Goal: Transaction & Acquisition: Purchase product/service

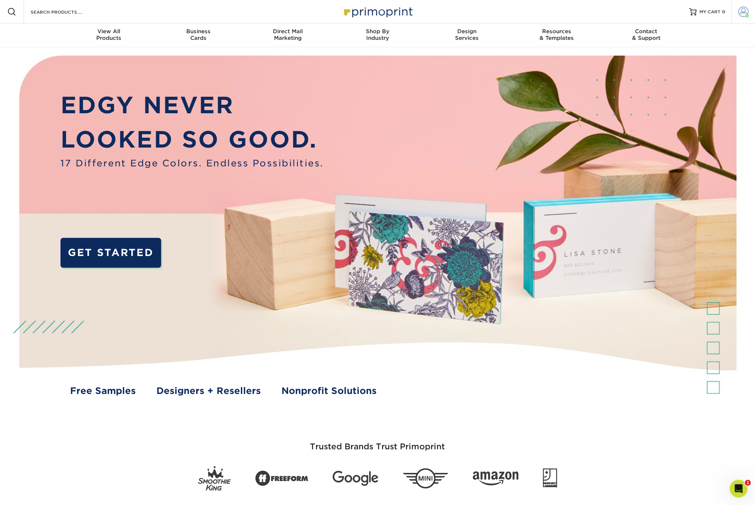
click at [745, 10] on span at bounding box center [744, 12] width 10 height 10
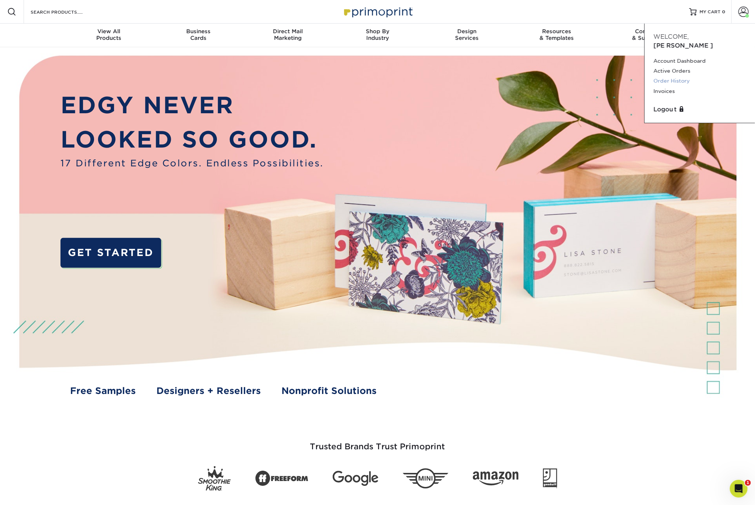
click at [676, 76] on link "Order History" at bounding box center [700, 81] width 93 height 10
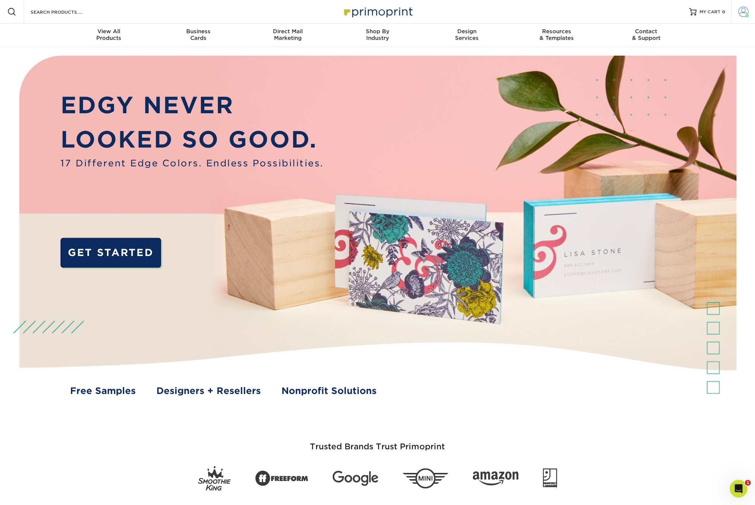
click at [740, 16] on span at bounding box center [744, 12] width 10 height 10
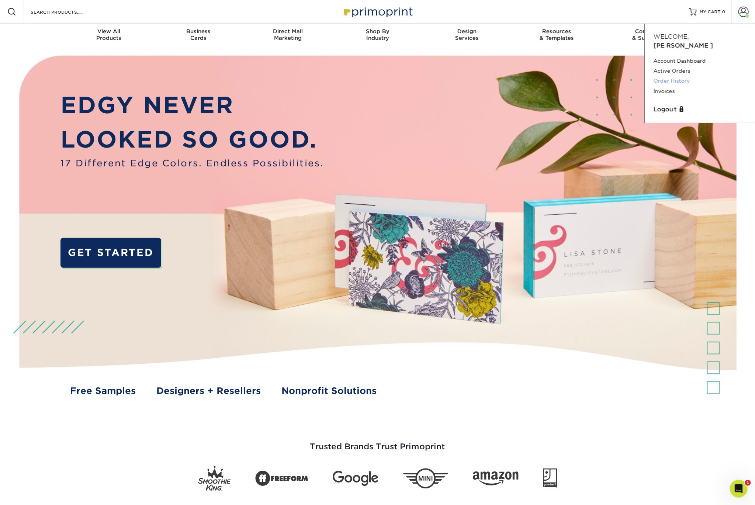
click at [687, 76] on link "Order History" at bounding box center [700, 81] width 93 height 10
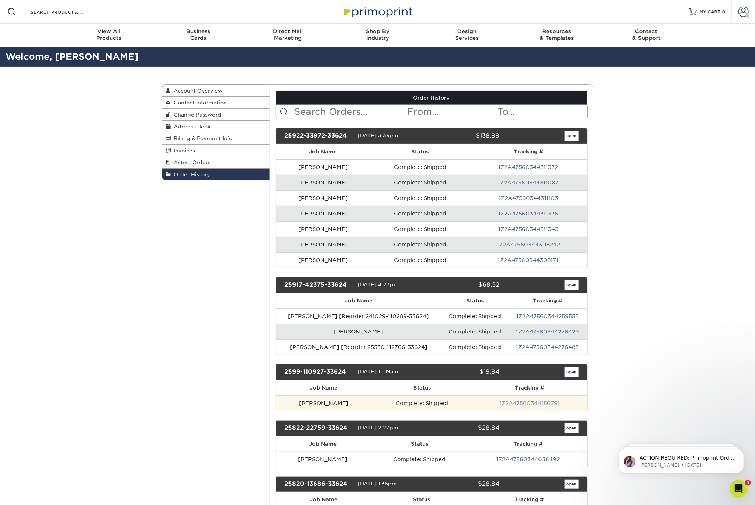
click at [514, 401] on link "1Z2A47560344156791" at bounding box center [530, 403] width 61 height 6
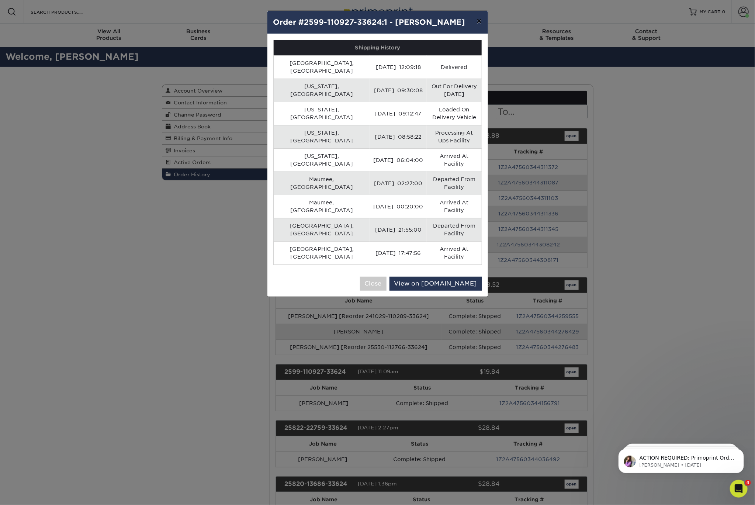
drag, startPoint x: 479, startPoint y: 17, endPoint x: 492, endPoint y: 34, distance: 21.0
click at [479, 18] on button "×" at bounding box center [479, 21] width 17 height 21
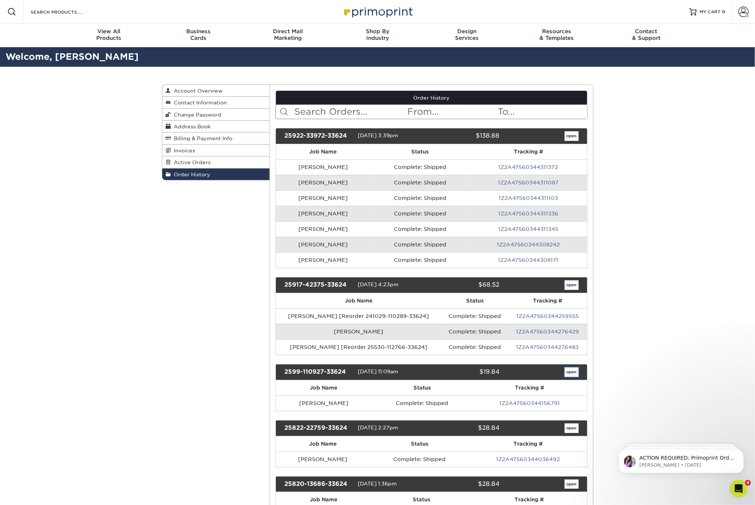
click at [575, 368] on link "open" at bounding box center [572, 373] width 14 height 10
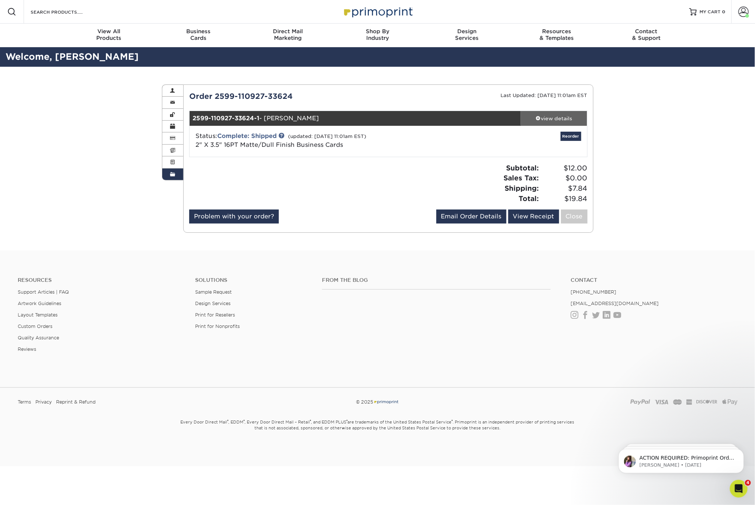
click at [554, 116] on div "view details" at bounding box center [554, 118] width 66 height 7
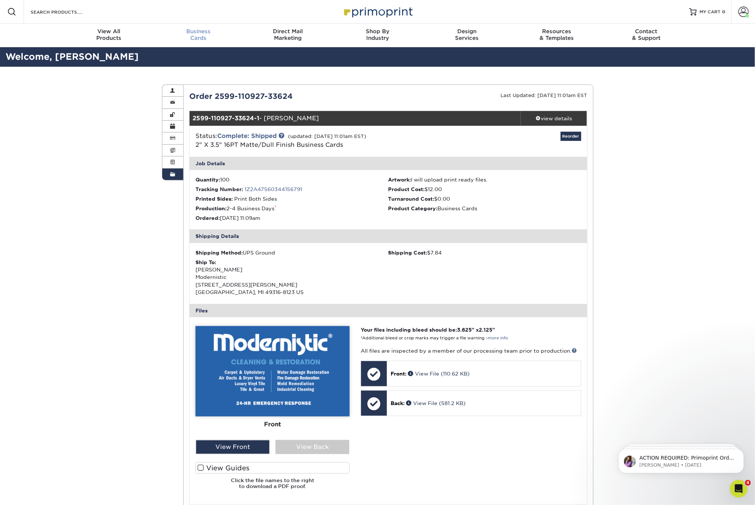
click at [202, 32] on span "Business" at bounding box center [199, 31] width 90 height 7
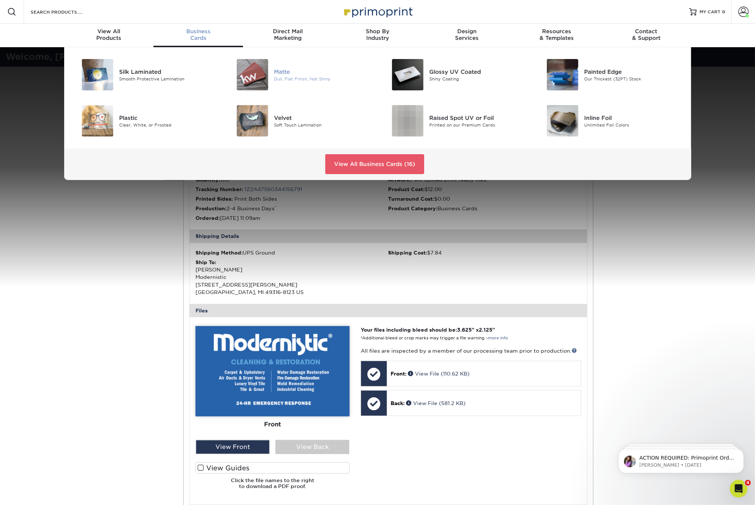
drag, startPoint x: 268, startPoint y: 67, endPoint x: 301, endPoint y: 87, distance: 38.8
click at [268, 67] on div at bounding box center [249, 74] width 52 height 31
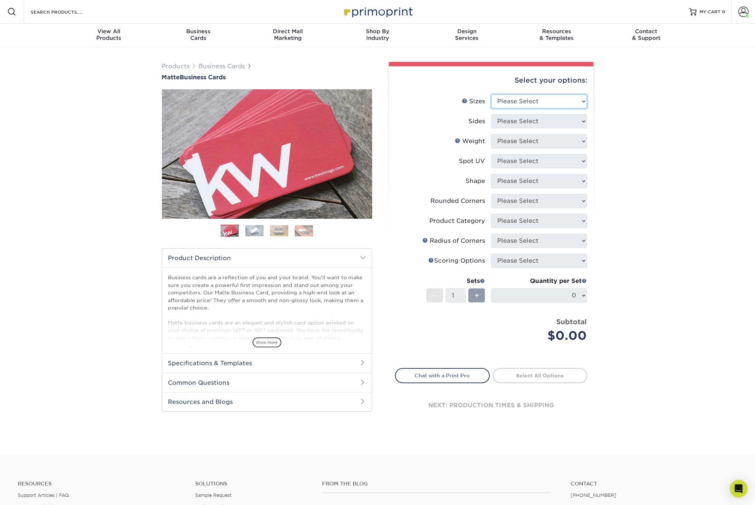
click at [550, 103] on select "Please Select 1.5" x 3.5" - Mini 1.75" x 3.5" - Mini 2" x 2" - Square 2" x 3" -…" at bounding box center [540, 101] width 96 height 14
click at [492, 94] on select "Please Select 1.5" x 3.5" - Mini 1.75" x 3.5" - Mini 2" x 2" - Square 2" x 3" -…" at bounding box center [540, 101] width 96 height 14
click at [537, 104] on select "Please Select 1.5" x 3.5" - Mini 1.75" x 3.5" - Mini 2" x 2" - Square 2" x 3" -…" at bounding box center [540, 101] width 96 height 14
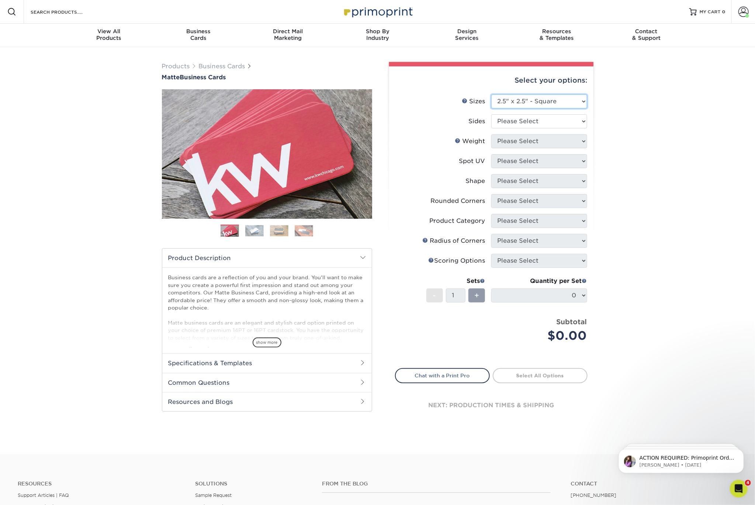
select select "2.00x3.50"
click at [492, 94] on select "Please Select 1.5" x 3.5" - Mini 1.75" x 3.5" - Mini 2" x 2" - Square 2" x 3" -…" at bounding box center [540, 101] width 96 height 14
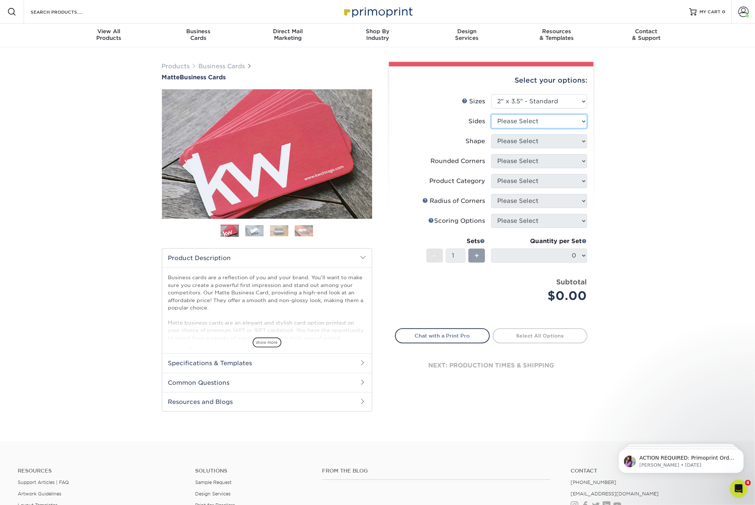
click at [531, 124] on select "Please Select Print Both Sides Print Front Only" at bounding box center [540, 121] width 96 height 14
select select "13abbda7-1d64-4f25-8bb2-c179b224825d"
click at [492, 114] on select "Please Select Print Both Sides Print Front Only" at bounding box center [540, 121] width 96 height 14
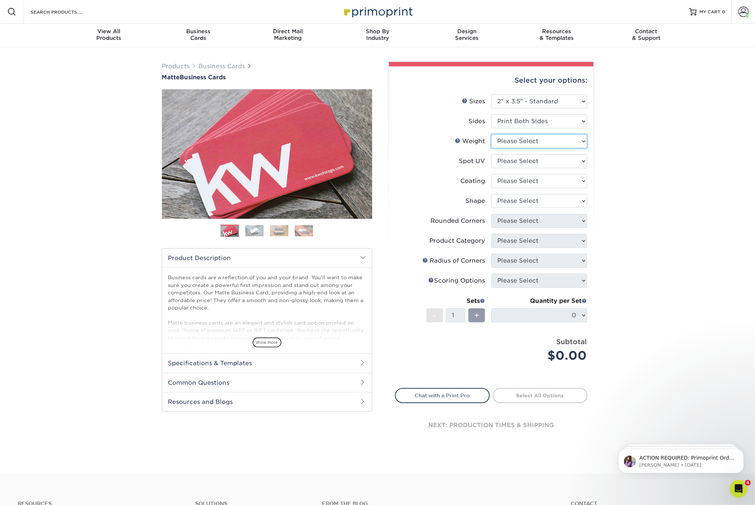
click at [541, 144] on select "Please Select 16PT 14PT" at bounding box center [540, 141] width 96 height 14
select select "16PT"
click at [492, 134] on select "Please Select 16PT 14PT" at bounding box center [540, 141] width 96 height 14
click at [541, 161] on select "Please Select No Spot UV Front and Back (Both Sides) Front Only Back Only" at bounding box center [540, 161] width 96 height 14
select select "3"
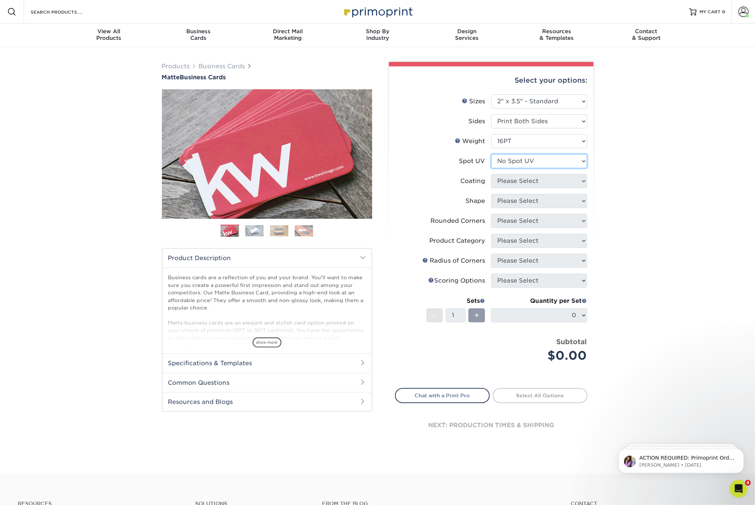
click at [492, 154] on select "Please Select No Spot UV Front and Back (Both Sides) Front Only Back Only" at bounding box center [540, 161] width 96 height 14
click at [541, 183] on select at bounding box center [540, 181] width 96 height 14
select select "121bb7b5-3b4d-429f-bd8d-bbf80e953313"
click at [492, 174] on select at bounding box center [540, 181] width 96 height 14
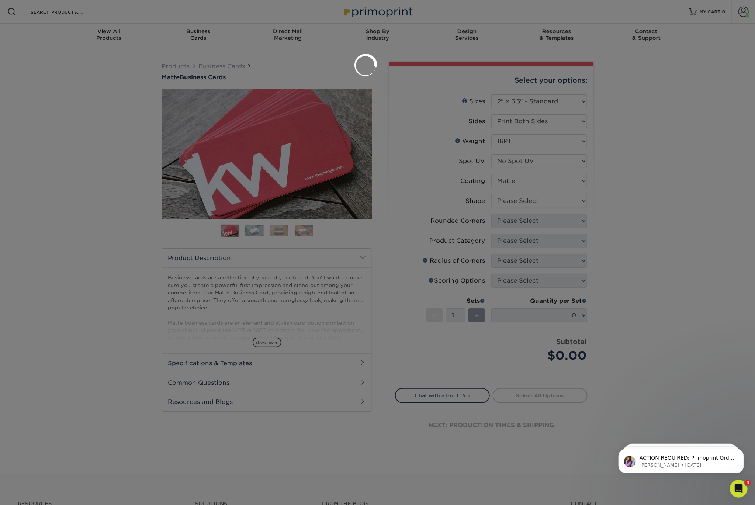
click at [539, 204] on div at bounding box center [377, 252] width 755 height 505
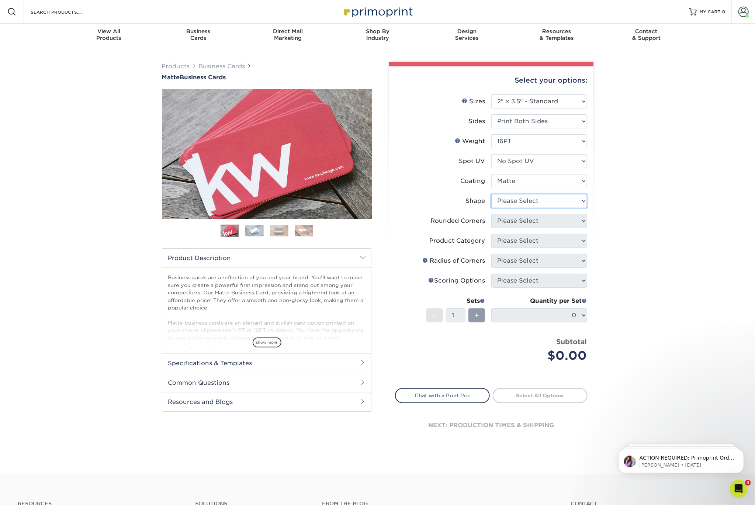
click at [540, 204] on select "Please Select Standard Oval" at bounding box center [540, 201] width 96 height 14
select select "standard"
click at [492, 194] on select "Please Select Standard Oval" at bounding box center [540, 201] width 96 height 14
click at [544, 222] on select "Please Select Yes - Round 2 Corners Yes - Round 4 Corners No" at bounding box center [540, 221] width 96 height 14
select select "0"
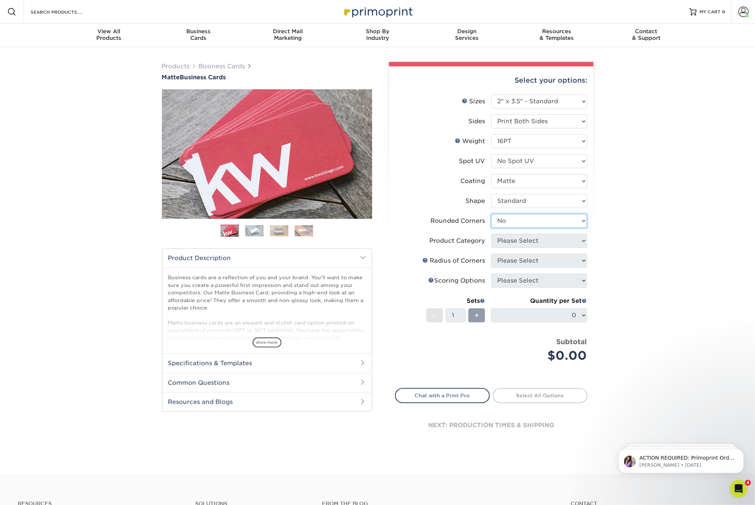
click at [492, 214] on select "Please Select Yes - Round 2 Corners Yes - Round 4 Corners No" at bounding box center [540, 221] width 96 height 14
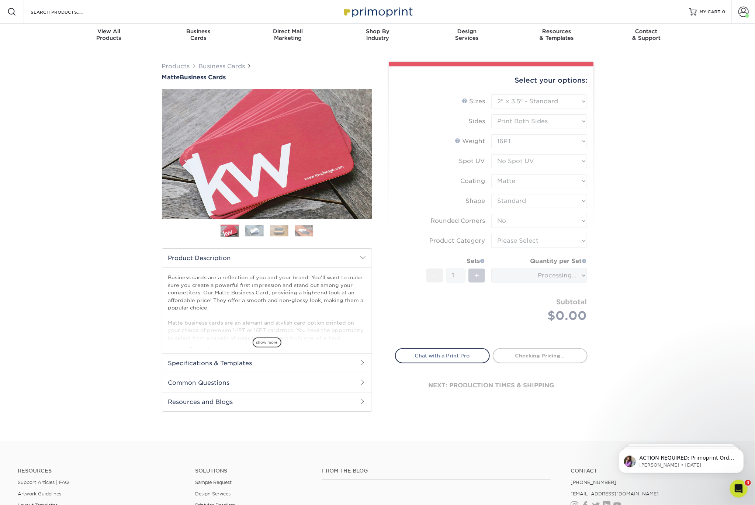
click at [543, 243] on form "Sizes Help Sizes Please Select 1.5" x 3.5" - Mini 1.75" x 3.5" - Mini 2" x 2" -…" at bounding box center [491, 216] width 193 height 245
click at [544, 242] on form "Sizes Help Sizes Please Select 1.5" x 3.5" - Mini 1.75" x 3.5" - Mini 2" x 2" -…" at bounding box center [491, 216] width 193 height 245
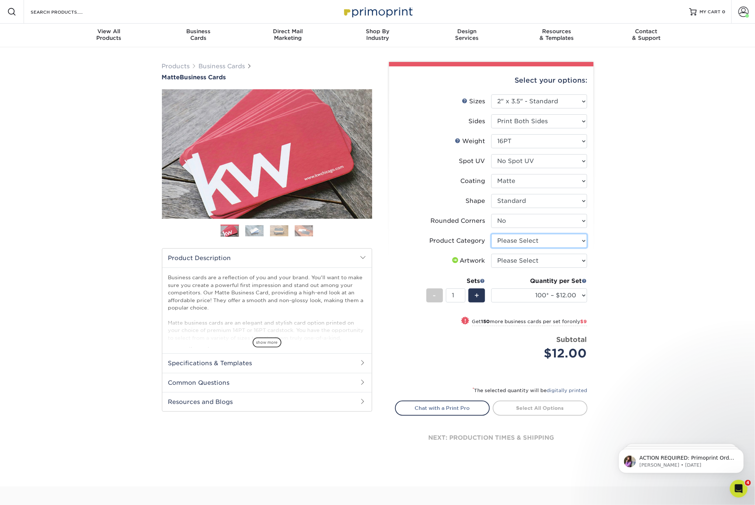
click at [544, 242] on select "Please Select Business Cards" at bounding box center [540, 241] width 96 height 14
select select "3b5148f1-0588-4f88-a218-97bcfdce65c1"
click at [492, 234] on select "Please Select Business Cards" at bounding box center [540, 241] width 96 height 14
click at [547, 262] on select "Please Select I will upload files I need a design - $100" at bounding box center [540, 261] width 96 height 14
select select "upload"
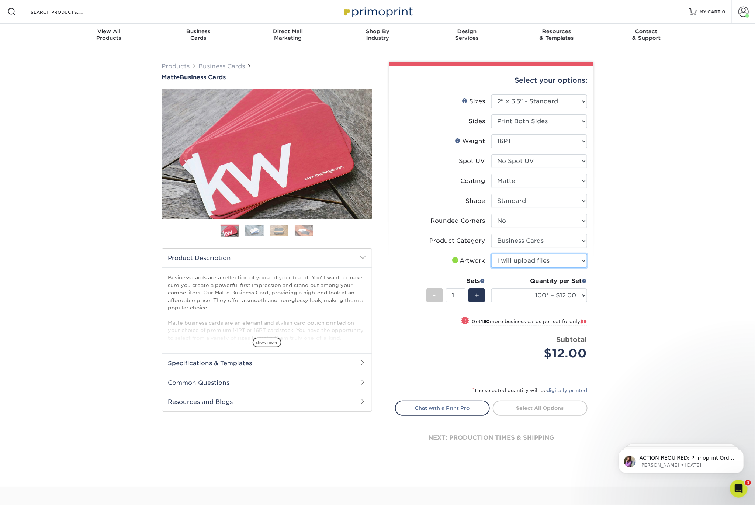
click at [492, 254] on select "Please Select I will upload files I need a design - $100" at bounding box center [540, 261] width 96 height 14
click at [545, 297] on select "100* – $12.00 250* – $21.00 500 – $42.00 1000 – $53.00 2500 – $95.00 5000 – $18…" at bounding box center [540, 296] width 96 height 14
click at [557, 295] on select "100* – $12.00 250* – $21.00 500 – $42.00 1000 – $53.00 2500 – $95.00 5000 – $18…" at bounding box center [540, 296] width 96 height 14
select select "250* – $21.00"
click at [492, 289] on select "100* – $12.00 250* – $21.00 500 – $42.00 1000 – $53.00 2500 – $95.00 5000 – $18…" at bounding box center [540, 296] width 96 height 14
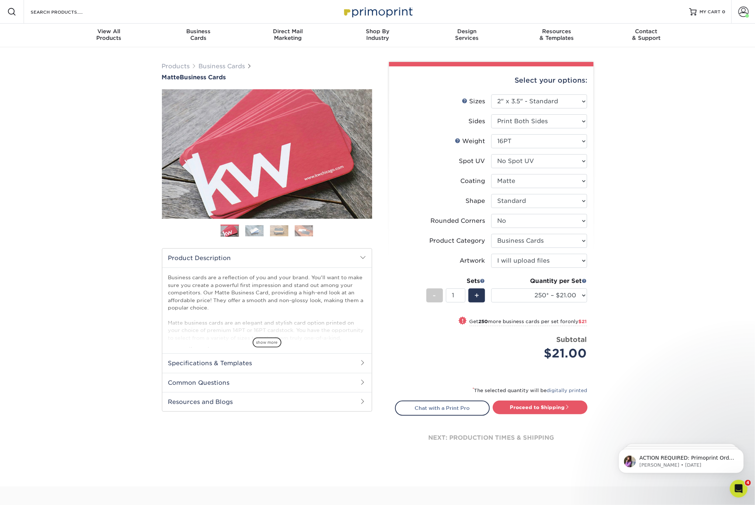
click at [545, 396] on div "* The selected quantity will be digitally printed" at bounding box center [491, 393] width 193 height 15
click at [545, 407] on link "Proceed to Shipping" at bounding box center [540, 407] width 95 height 13
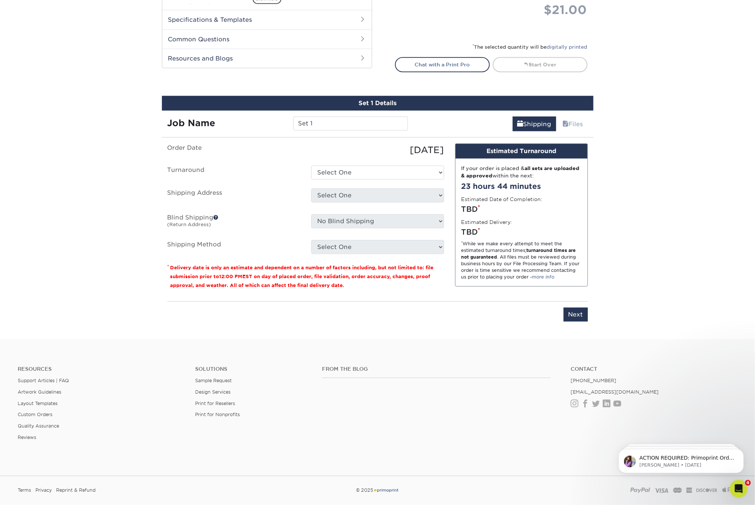
scroll to position [392, 0]
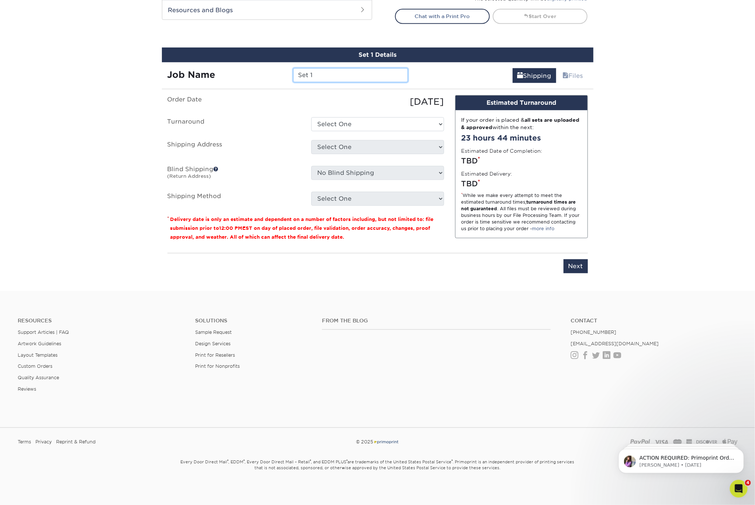
click at [329, 73] on input "Set 1" at bounding box center [350, 75] width 115 height 14
type input "[PERSON_NAME]"
click at [359, 122] on select "Select One 2-4 Business Days 2 Day Next Business Day" at bounding box center [377, 124] width 133 height 14
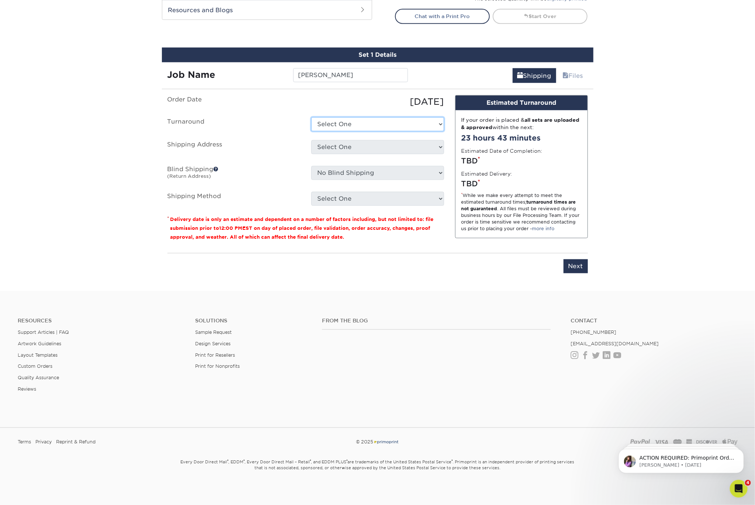
select select "23721297-b68b-4846-ba83-3171e6bd9d78"
click at [311, 117] on select "Select One 2-4 Business Days 2 Day Next Business Day" at bounding box center [377, 124] width 133 height 14
click at [350, 146] on select "Select One Andy Molter - PW Dave Karston – GR Dave Karston – GR Dave Karston – …" at bounding box center [377, 147] width 133 height 14
select select "newaddress"
click at [311, 140] on select "Select One Andy Molter - PW Dave Karston – GR Dave Karston – GR Dave Karston – …" at bounding box center [377, 147] width 133 height 14
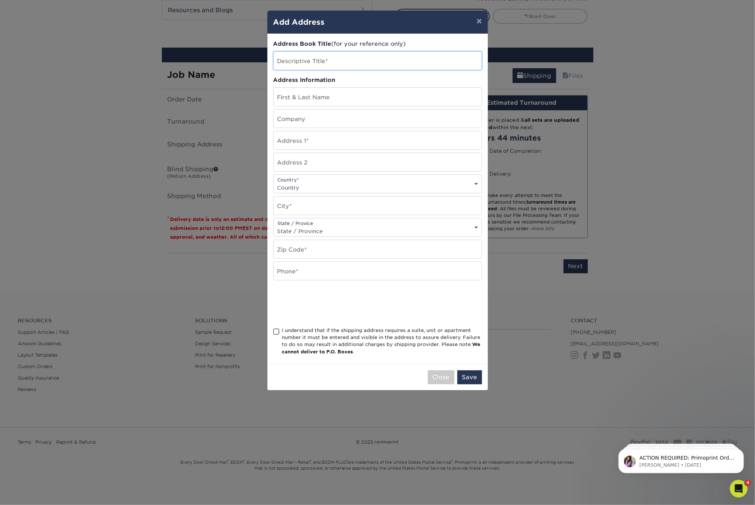
click at [305, 67] on input "text" at bounding box center [378, 61] width 208 height 18
type input "[PERSON_NAME]"
click at [303, 101] on input "text" at bounding box center [378, 97] width 208 height 18
type input "[PERSON_NAME]"
click at [303, 118] on input "text" at bounding box center [378, 119] width 208 height 18
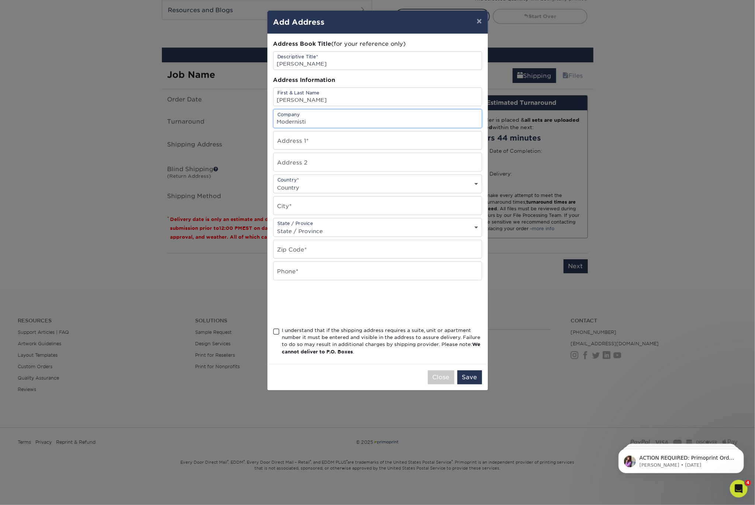
type input "Modernistic"
type input "3535 ROGER B CHAFFEE MEMORIAL BLVD SE SUITE D"
select select "US"
type input "GRAND RAPIDS"
select select "MI"
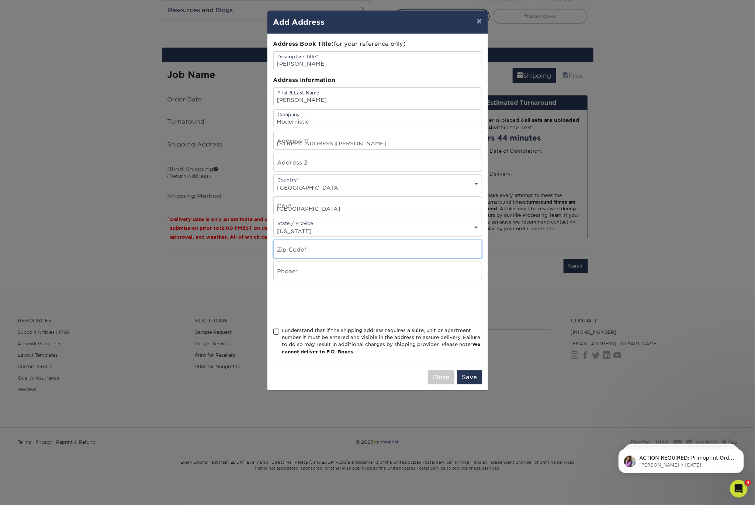
type input "49548"
type input "2696556038"
type input "Modernistic"
click at [349, 139] on input "3535 ROGER B CHAFFEE MEMORIAL BLVD SE SUITE D" at bounding box center [378, 140] width 208 height 18
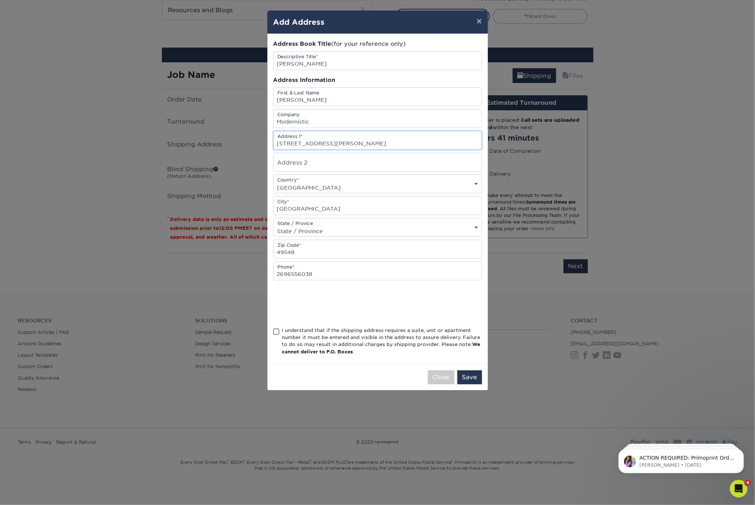
click at [349, 139] on input "3535 ROGER B CHAFFEE MEMORIAL BLVD SE SUITE D" at bounding box center [378, 140] width 208 height 18
paste input "2257 Francis Ave SE, Grand Rapids, MI 49507"
type input "2257 Francis Ave SE, Grand Rapids, MI 49507"
drag, startPoint x: 340, startPoint y: 142, endPoint x: 514, endPoint y: 154, distance: 175.0
click at [514, 154] on div "× Add Address Address Book Title (for your reference only) Descriptive Title* R…" at bounding box center [377, 252] width 755 height 505
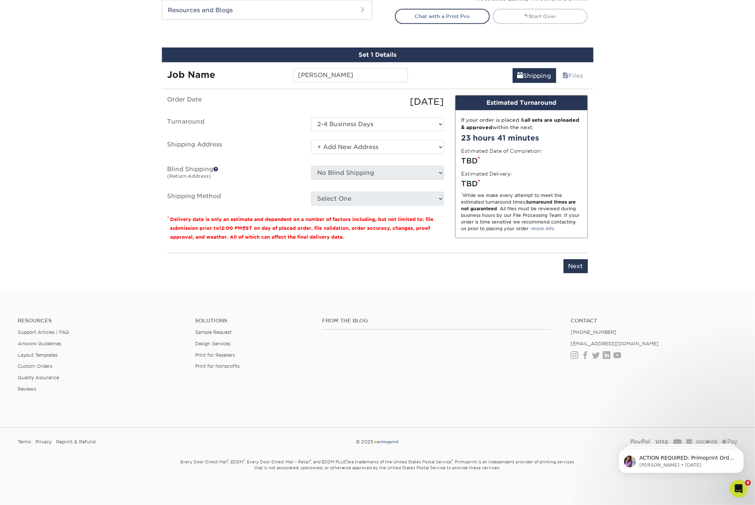
drag, startPoint x: 355, startPoint y: 137, endPoint x: 355, endPoint y: 154, distance: 17.7
click at [355, 137] on ul "Order Date 10/06/2025 Turnaround Select One 2-4 Business Days 2 Day Next Busine…" at bounding box center [306, 150] width 277 height 111
click at [355, 150] on select "Select One Andy Molter - PW Dave Karston – GR Dave Karston – GR Dave Karston – …" at bounding box center [377, 147] width 133 height 14
click at [311, 140] on select "Select One Andy Molter - PW Dave Karston – GR Dave Karston – GR Dave Karston – …" at bounding box center [377, 147] width 133 height 14
click at [355, 150] on select "Select One Andy Molter - PW Dave Karston – GR Dave Karston – GR Dave Karston – …" at bounding box center [377, 147] width 133 height 14
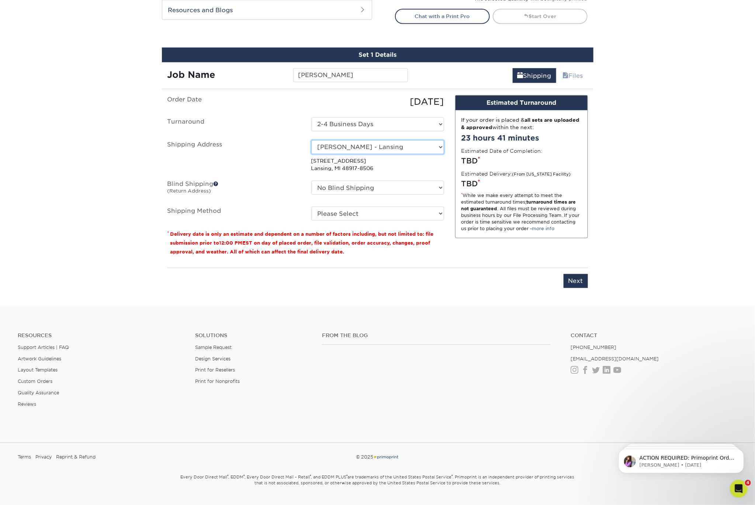
click at [422, 147] on select "Select One Andy Molter - PW Dave Karston – GR Dave Karston – GR Dave Karston – …" at bounding box center [377, 147] width 133 height 14
select select "newaddress"
click at [311, 140] on select "Select One Andy Molter - PW Dave Karston – GR Dave Karston – GR Dave Karston – …" at bounding box center [377, 147] width 133 height 14
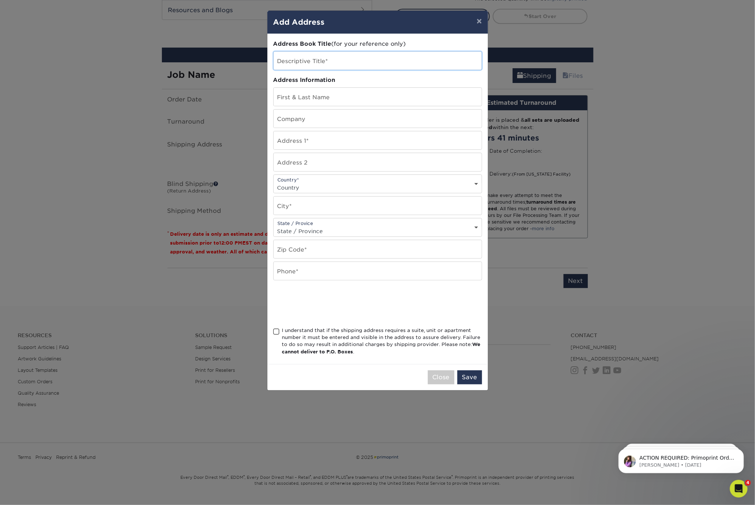
click at [364, 63] on input "text" at bounding box center [378, 61] width 208 height 18
type input "[PERSON_NAME]"
click at [346, 94] on input "text" at bounding box center [378, 97] width 208 height 18
type input "[PERSON_NAME]"
click at [325, 118] on input "text" at bounding box center [378, 119] width 208 height 18
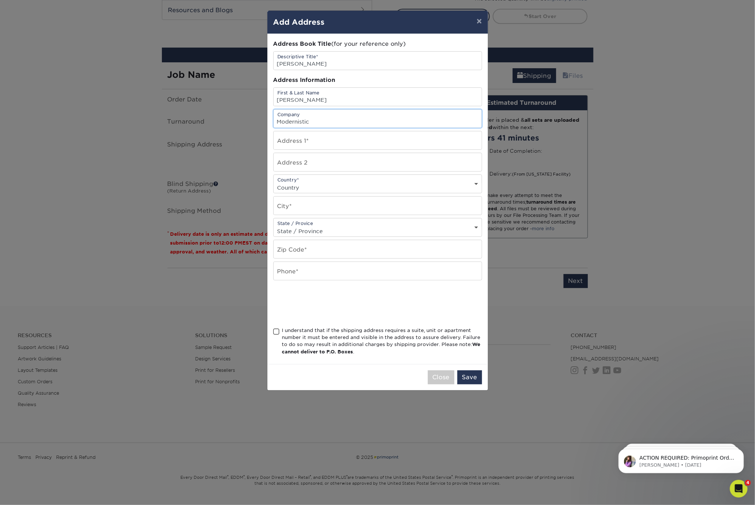
type input "Modernistic"
click at [298, 141] on input "text" at bounding box center [378, 140] width 208 height 18
paste input "2257 Francis Ave SE, Grand Rapids, MI 49507"
drag, startPoint x: 334, startPoint y: 142, endPoint x: 420, endPoint y: 142, distance: 86.4
click at [420, 142] on input "2257 Francis Ave SE, Grand Rapids, MI 49507" at bounding box center [378, 140] width 208 height 18
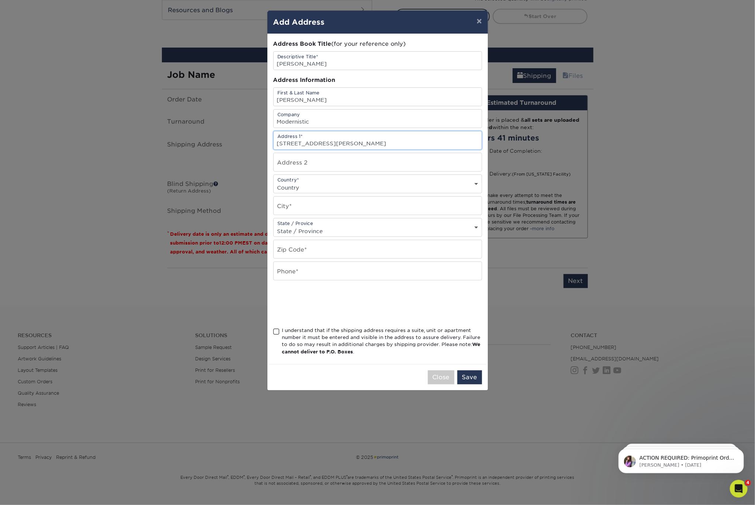
type input "2257 Francis Ave SE"
click at [300, 206] on input "text" at bounding box center [378, 206] width 208 height 18
type input "grand rapids"
click at [287, 228] on select "State / Province Alabama Alaska Arizona Arkansas California Colorado Connecticu…" at bounding box center [378, 231] width 208 height 11
select select "MI"
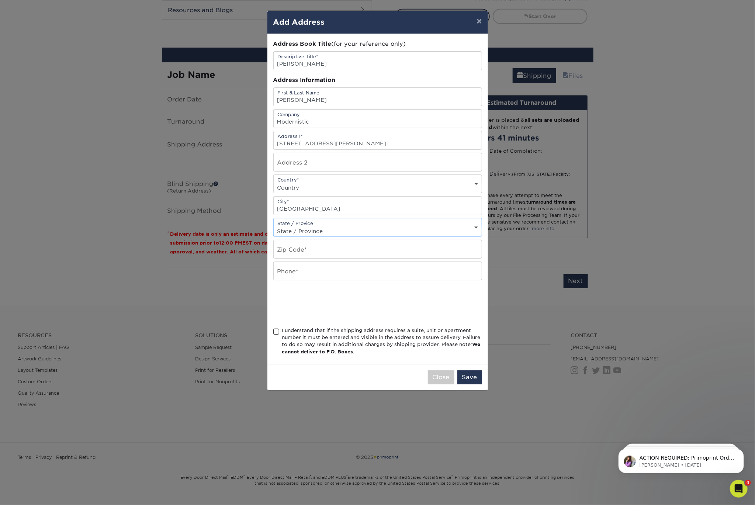
click at [274, 226] on select "State / Province Alabama Alaska Arizona Arkansas California Colorado Connecticu…" at bounding box center [378, 231] width 208 height 11
click at [299, 247] on input "text" at bounding box center [378, 249] width 208 height 18
type input "49507"
click at [299, 270] on input "text" at bounding box center [378, 271] width 208 height 18
type input "2696556038"
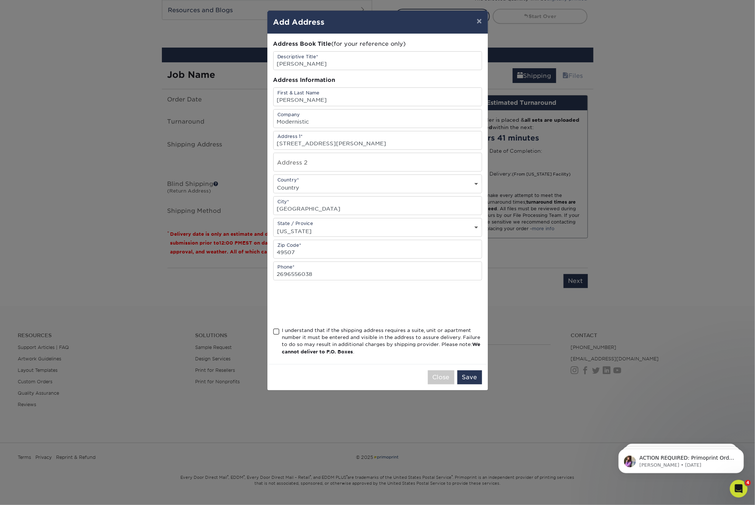
select select "US"
click at [274, 329] on span at bounding box center [276, 331] width 6 height 7
click at [0, 0] on input "I understand that if the shipping address requires a suite, unit or apartment n…" at bounding box center [0, 0] width 0 height 0
click at [473, 373] on button "Save" at bounding box center [470, 378] width 25 height 14
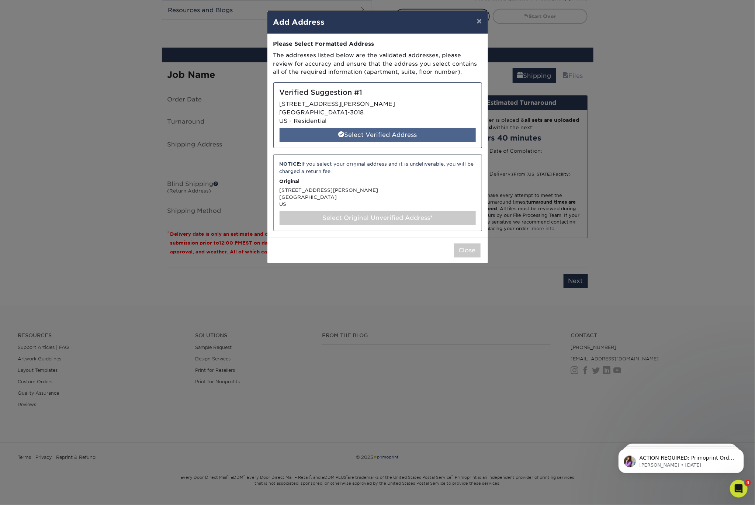
click at [394, 131] on div "Select Verified Address" at bounding box center [378, 135] width 196 height 14
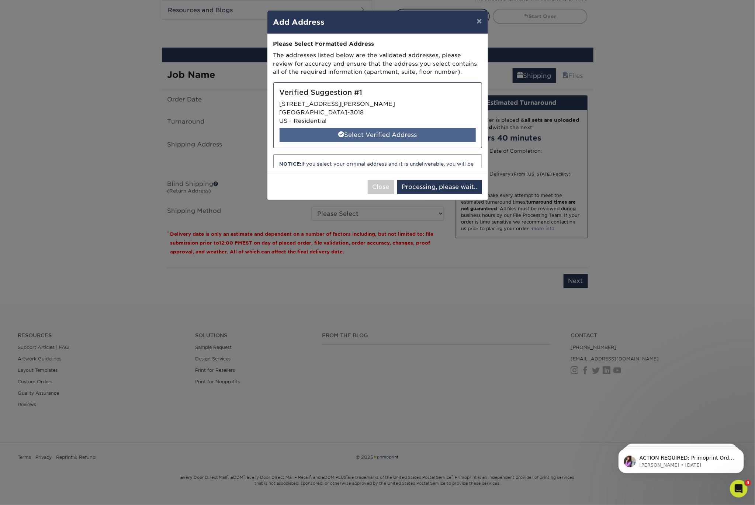
select select "286690"
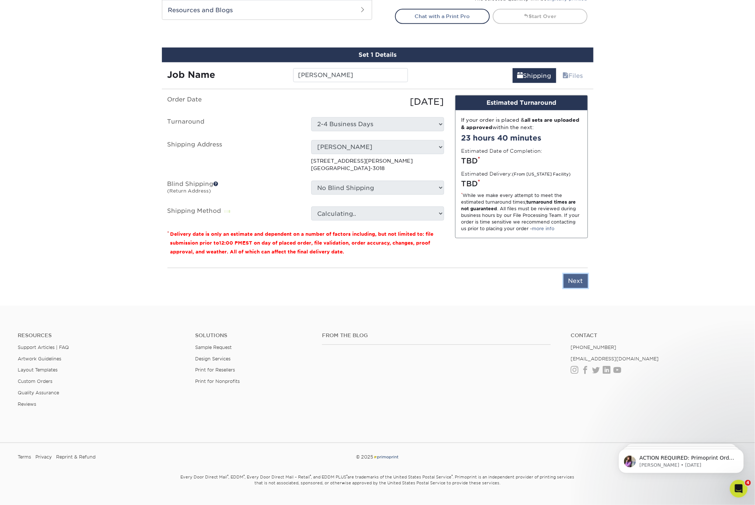
click at [579, 280] on input "Next" at bounding box center [576, 281] width 24 height 14
type input "Next"
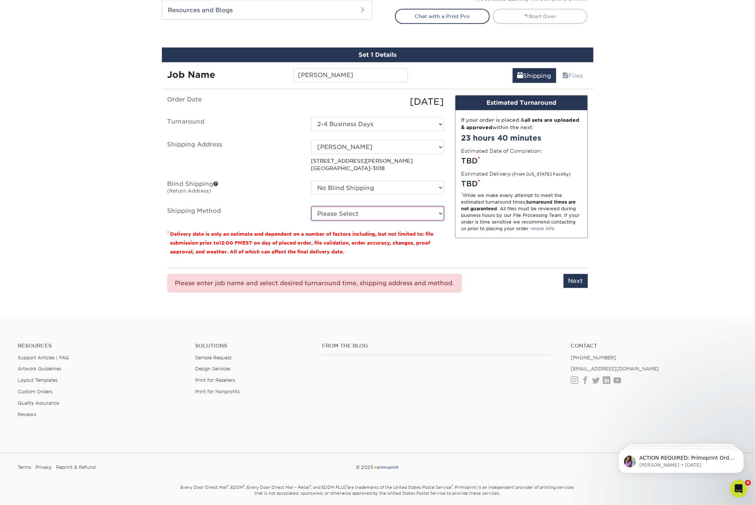
click at [366, 209] on select "Please Select Ground Shipping (+$7.84) 3 Day Shipping Service (+$20.06) 2 Day A…" at bounding box center [377, 214] width 133 height 14
select select "03"
click at [311, 207] on select "Please Select Ground Shipping (+$7.84) 3 Day Shipping Service (+$20.06) 2 Day A…" at bounding box center [377, 214] width 133 height 14
click at [580, 281] on input "Next" at bounding box center [576, 281] width 24 height 14
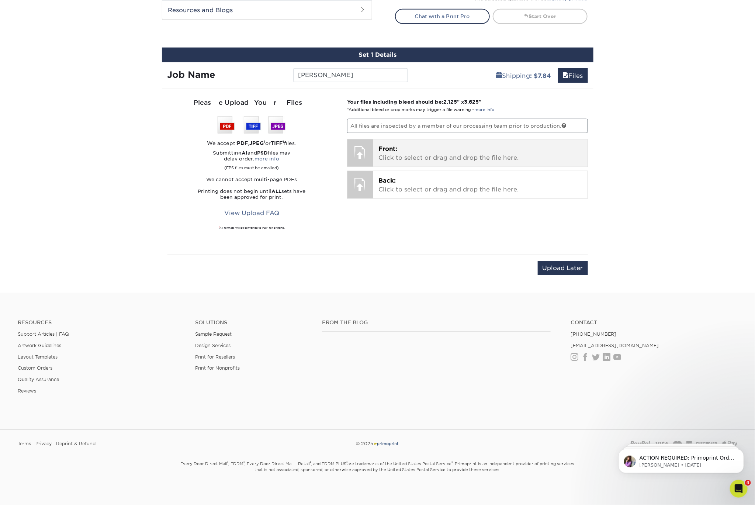
click at [409, 147] on p "Front: Click to select or drag and drop the file here." at bounding box center [481, 154] width 204 height 18
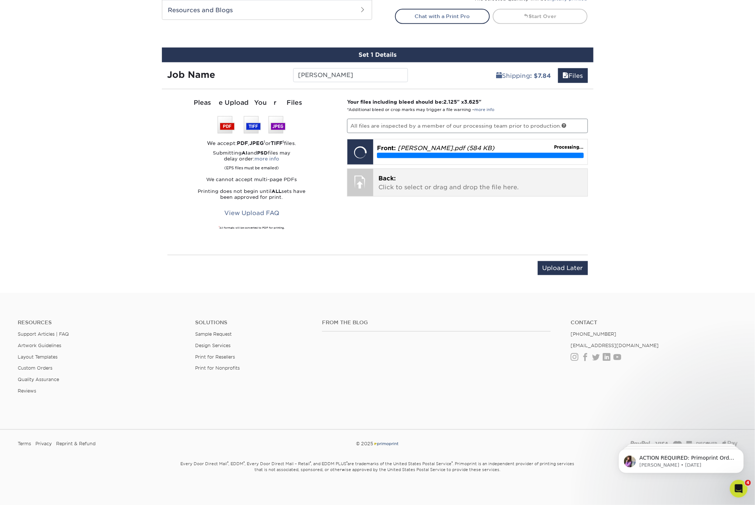
click at [412, 179] on p "Back: Click to select or drag and drop the file here." at bounding box center [481, 183] width 204 height 18
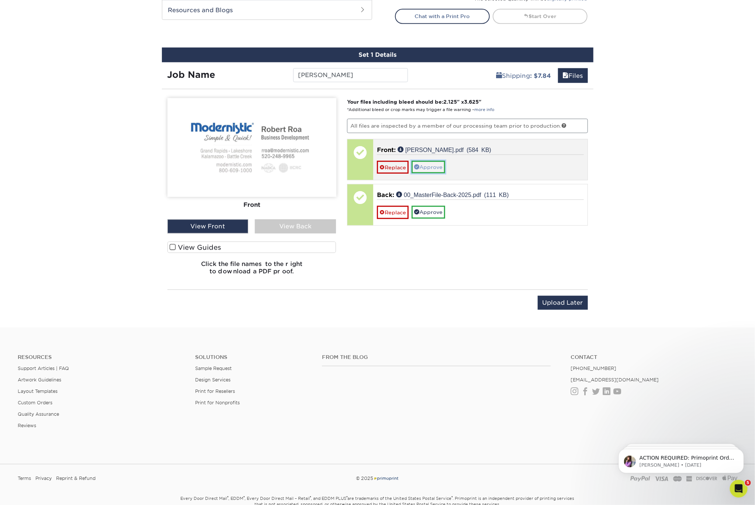
click at [431, 163] on link "Approve" at bounding box center [429, 167] width 34 height 13
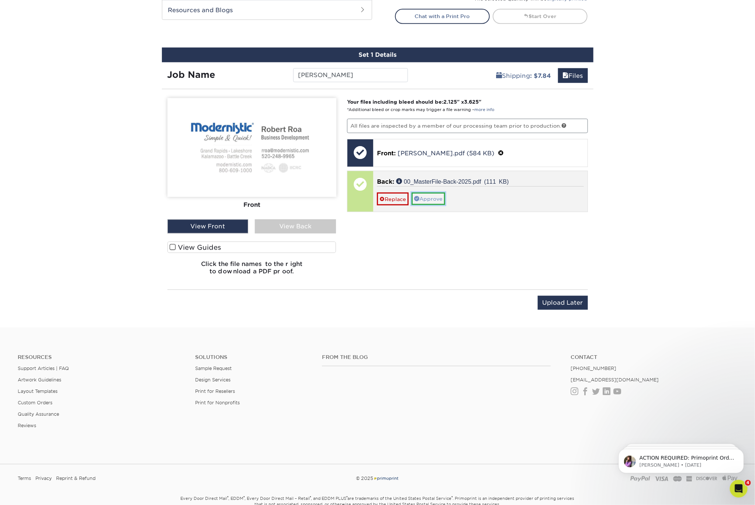
click at [430, 196] on link "Approve" at bounding box center [429, 199] width 34 height 13
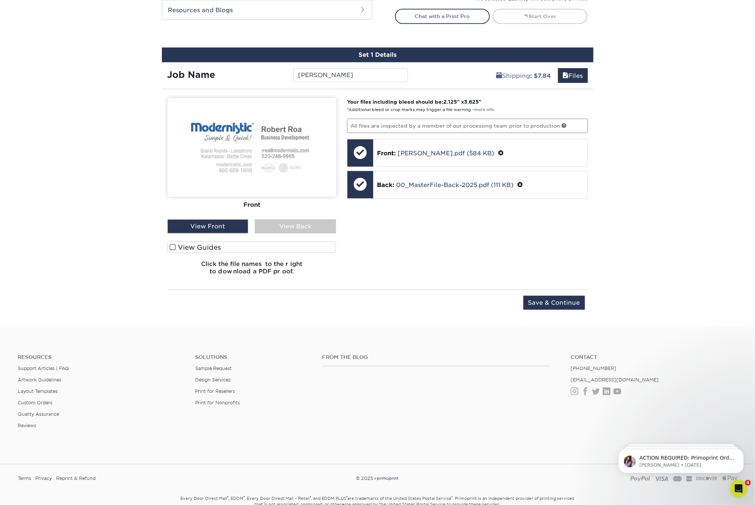
click at [326, 222] on div "View Back" at bounding box center [295, 227] width 81 height 14
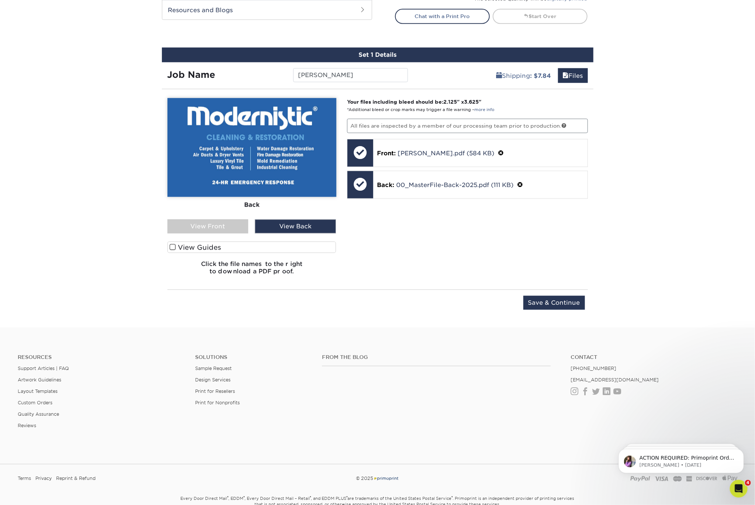
click at [229, 224] on div "View Front" at bounding box center [208, 227] width 81 height 14
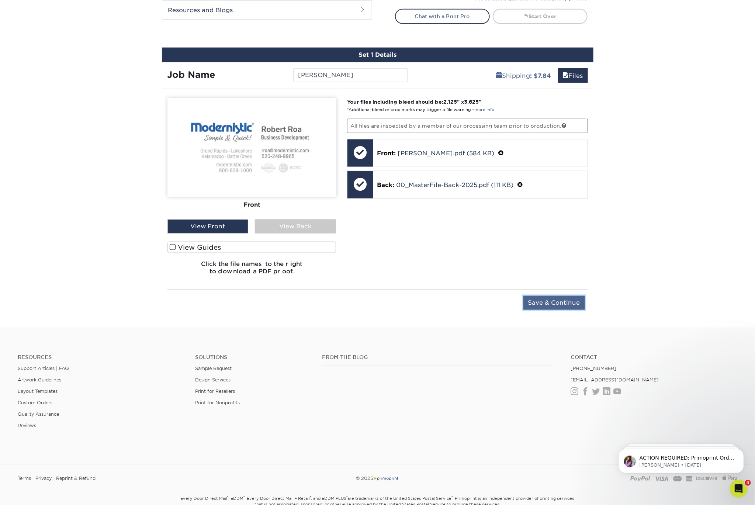
click at [546, 303] on input "Save & Continue" at bounding box center [555, 303] width 62 height 14
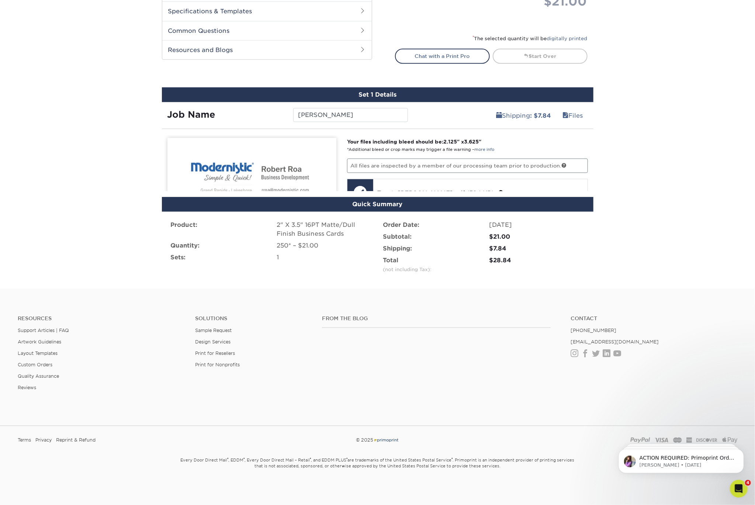
scroll to position [326, 0]
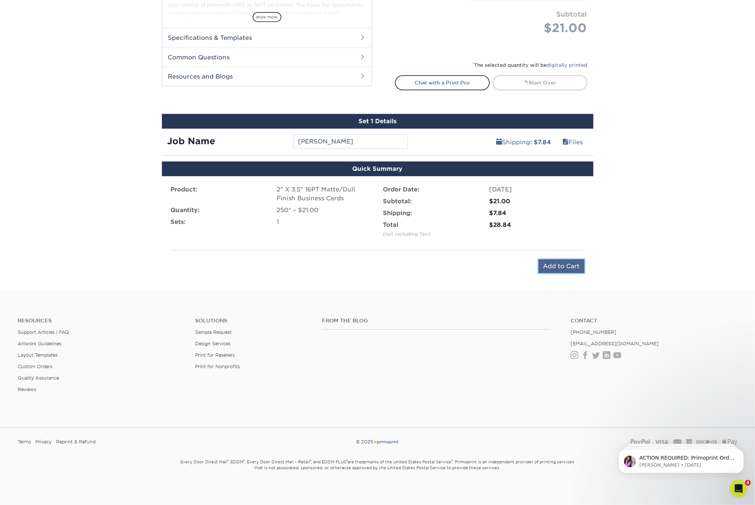
click at [576, 268] on input "Add to Cart" at bounding box center [562, 266] width 46 height 14
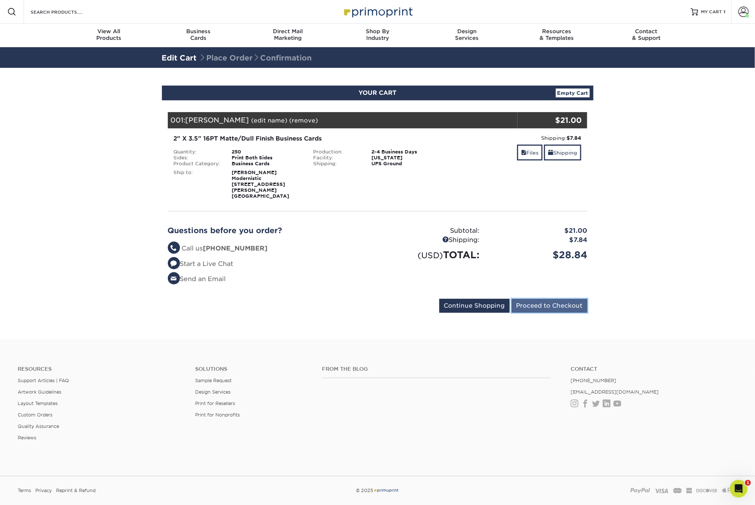
click at [560, 301] on input "Proceed to Checkout" at bounding box center [550, 306] width 76 height 14
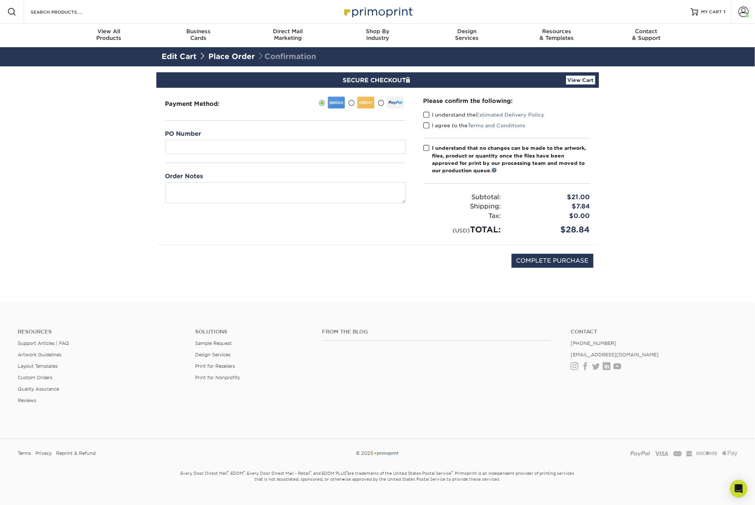
click at [354, 104] on span at bounding box center [351, 103] width 6 height 7
click at [0, 0] on input "radio" at bounding box center [0, 0] width 0 height 0
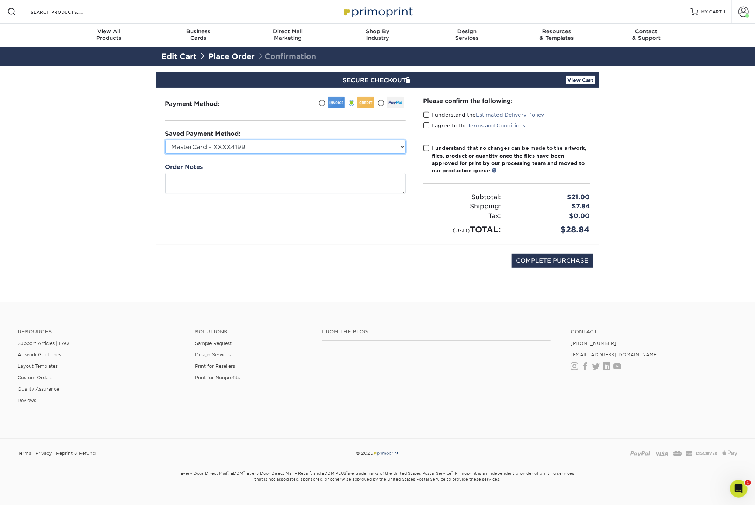
click at [287, 146] on select "MasterCard - XXXX4199 MasterCard - XXXX7916 MasterCard - XXXX4100 MasterCard - …" at bounding box center [285, 147] width 241 height 14
select select "64954"
click at [165, 140] on select "MasterCard - XXXX4199 MasterCard - XXXX7916 MasterCard - XXXX4100 MasterCard - …" at bounding box center [285, 147] width 241 height 14
click at [425, 113] on span at bounding box center [427, 114] width 6 height 7
click at [0, 0] on input "I understand the Estimated Delivery Policy" at bounding box center [0, 0] width 0 height 0
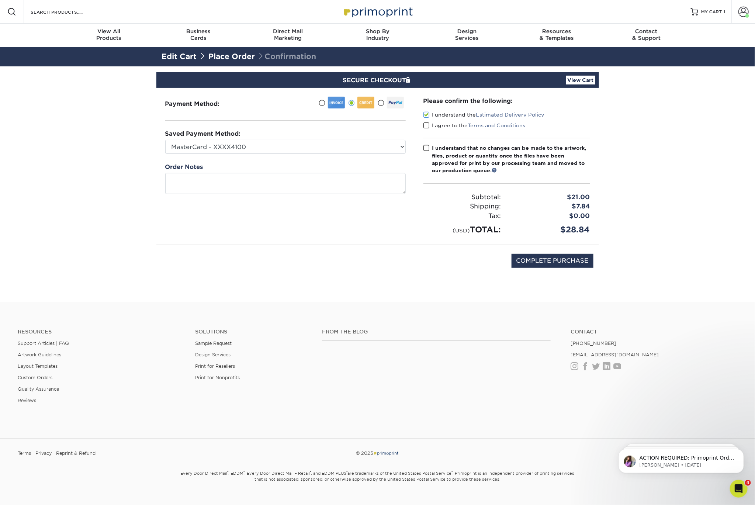
click at [426, 126] on span at bounding box center [427, 125] width 6 height 7
click at [0, 0] on input "I agree to the Terms and Conditions" at bounding box center [0, 0] width 0 height 0
click at [425, 148] on span at bounding box center [427, 148] width 6 height 7
click at [0, 0] on input "I understand that no changes can be made to the artwork, files, product or quan…" at bounding box center [0, 0] width 0 height 0
click at [533, 259] on input "COMPLETE PURCHASE" at bounding box center [553, 261] width 82 height 14
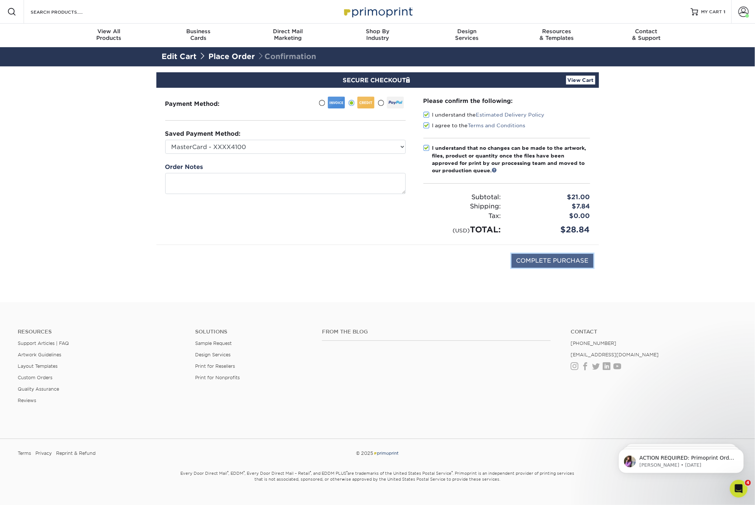
type input "PROCESSING, PLEASE WAIT..."
